Goal: Transaction & Acquisition: Purchase product/service

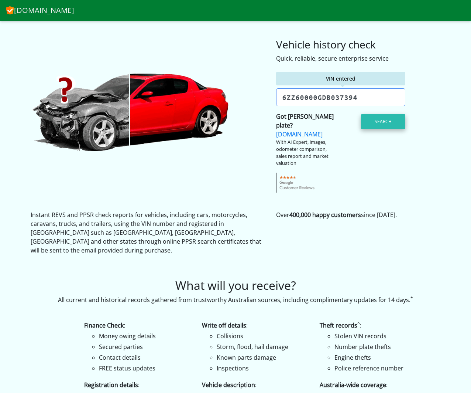
type input "6zz60000gdb037394"
click at [382, 122] on button "Search" at bounding box center [383, 121] width 44 height 15
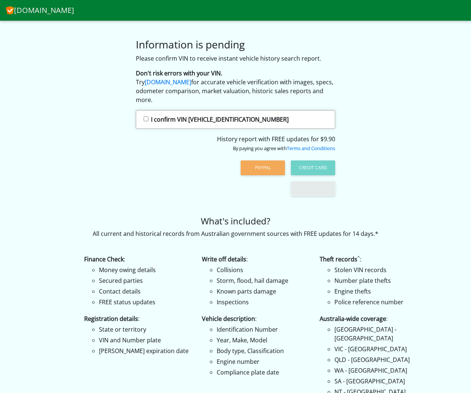
click at [147, 117] on input "I confirm VIN 6ZZ60000GDB037394" at bounding box center [146, 118] width 5 height 5
checkbox input "true"
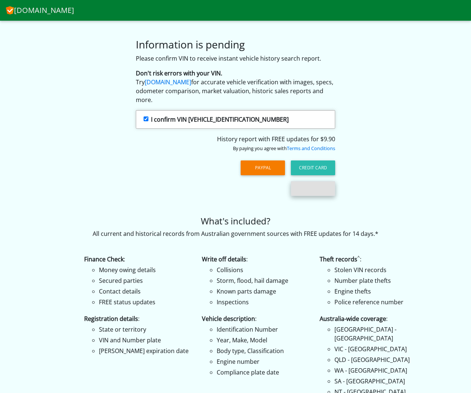
click at [312, 189] on button "button" at bounding box center [313, 188] width 44 height 15
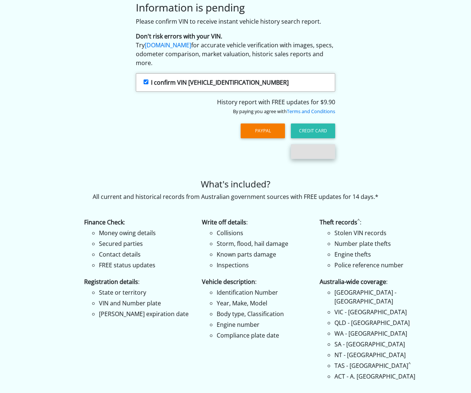
scroll to position [35, 0]
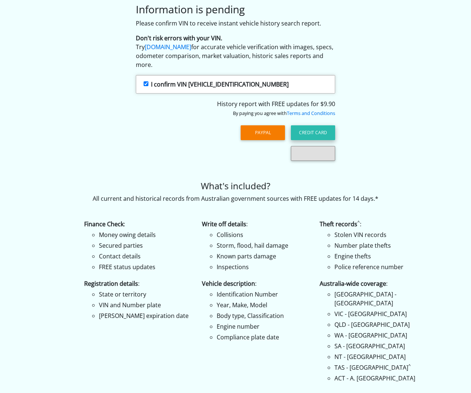
click at [320, 134] on button "Credit Card" at bounding box center [313, 132] width 44 height 15
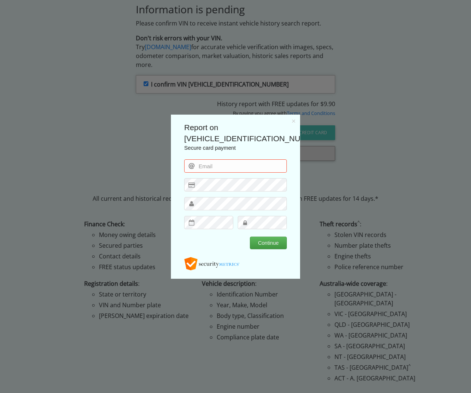
scroll to position [0, 0]
type input "craig@dontas.com.au"
click at [274, 241] on button "Continue" at bounding box center [268, 242] width 37 height 13
click at [270, 241] on button "Continue" at bounding box center [268, 242] width 37 height 13
click at [277, 240] on button "Continue" at bounding box center [268, 242] width 37 height 13
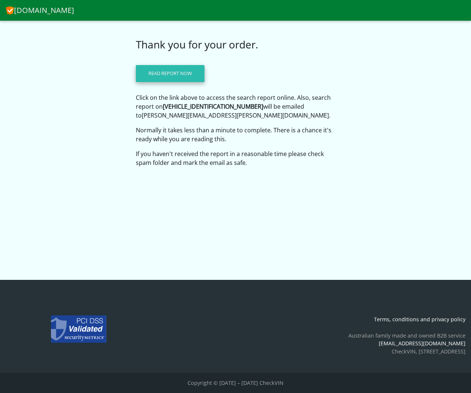
click at [175, 72] on link "Read report now" at bounding box center [170, 73] width 69 height 17
